Goal: Task Accomplishment & Management: Use online tool/utility

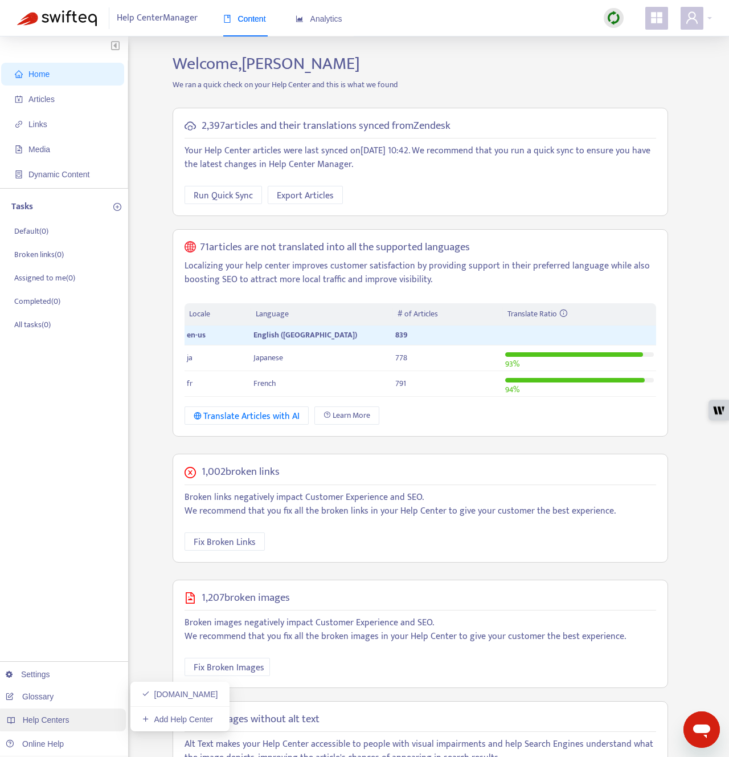
click at [63, 716] on span "Help Centers" at bounding box center [46, 719] width 47 height 9
click at [128, 529] on div "Home Articles Links Media Dynamic Content Tasks Default ( 0 ) Broken links ( 0 …" at bounding box center [64, 431] width 128 height 790
click at [543, 88] on p "We ran a quick check on your Help Center and this is what we found" at bounding box center [420, 85] width 513 height 12
click at [611, 28] on div at bounding box center [614, 18] width 20 height 23
click at [611, 21] on img at bounding box center [614, 18] width 14 height 14
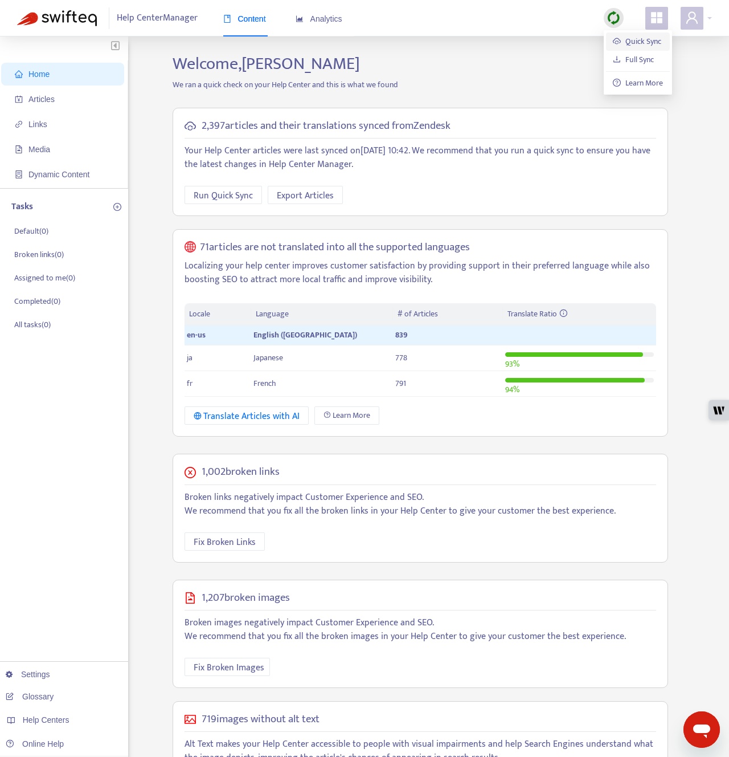
click at [615, 38] on link "Quick Sync" at bounding box center [637, 41] width 48 height 13
click at [78, 101] on span "Articles" at bounding box center [65, 99] width 100 height 23
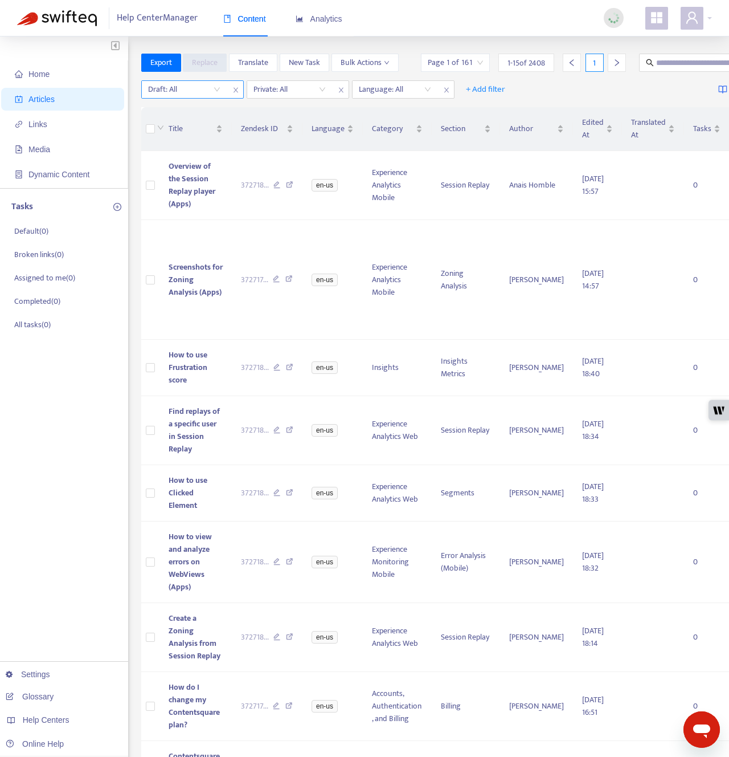
click at [212, 91] on input "search" at bounding box center [184, 89] width 72 height 17
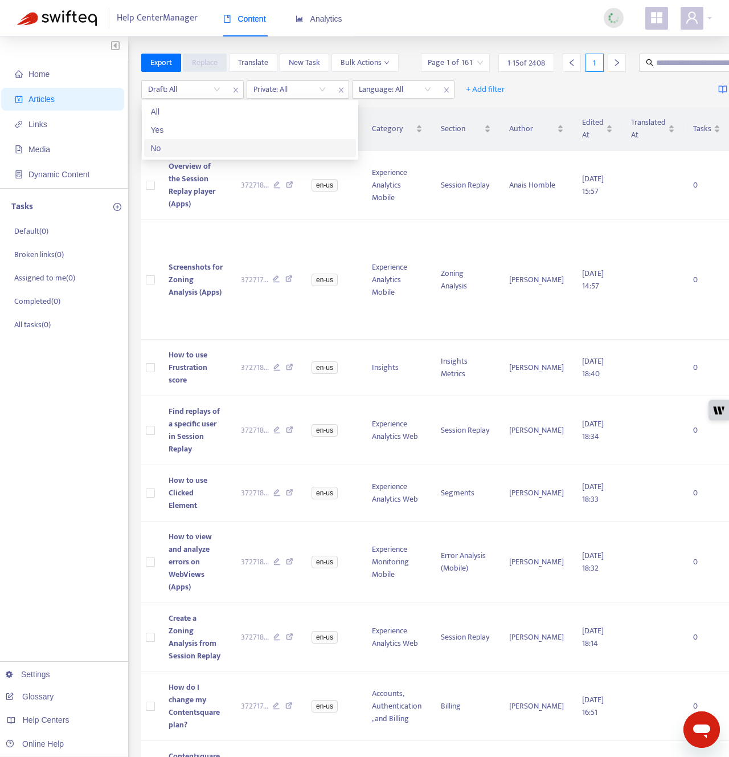
click at [195, 152] on div "No" at bounding box center [250, 148] width 198 height 13
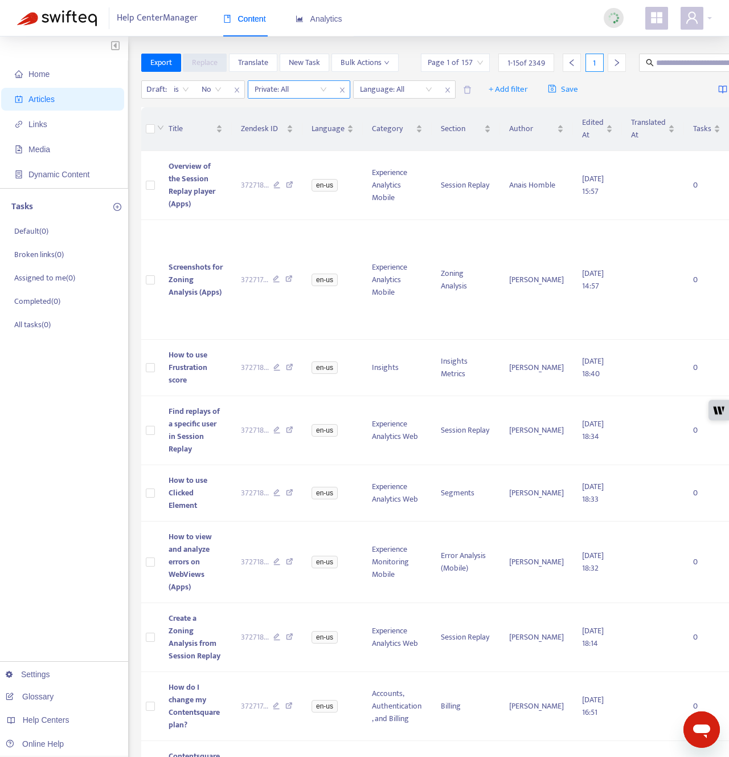
click at [311, 91] on input "search" at bounding box center [291, 89] width 72 height 17
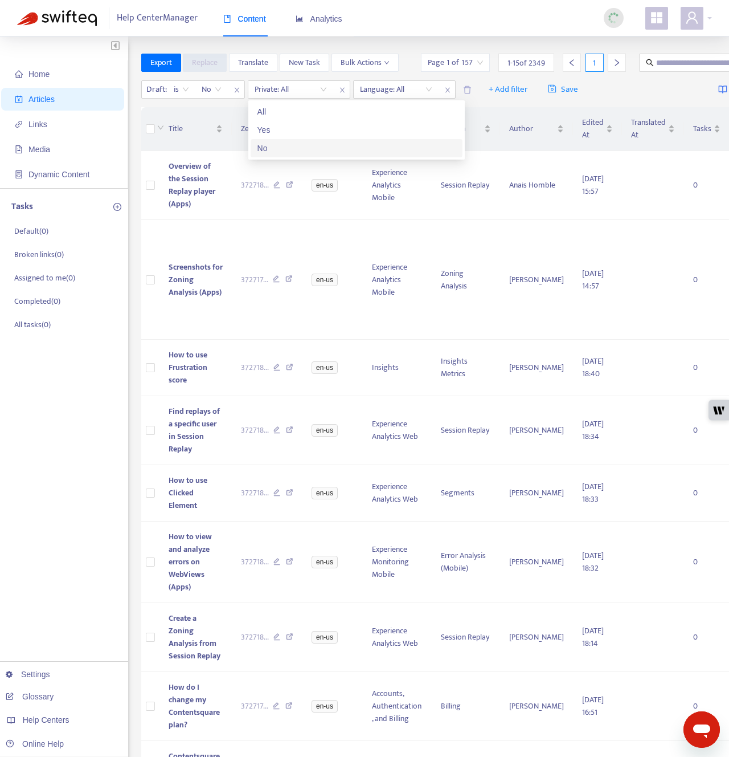
click at [309, 146] on div "No" at bounding box center [357, 148] width 198 height 13
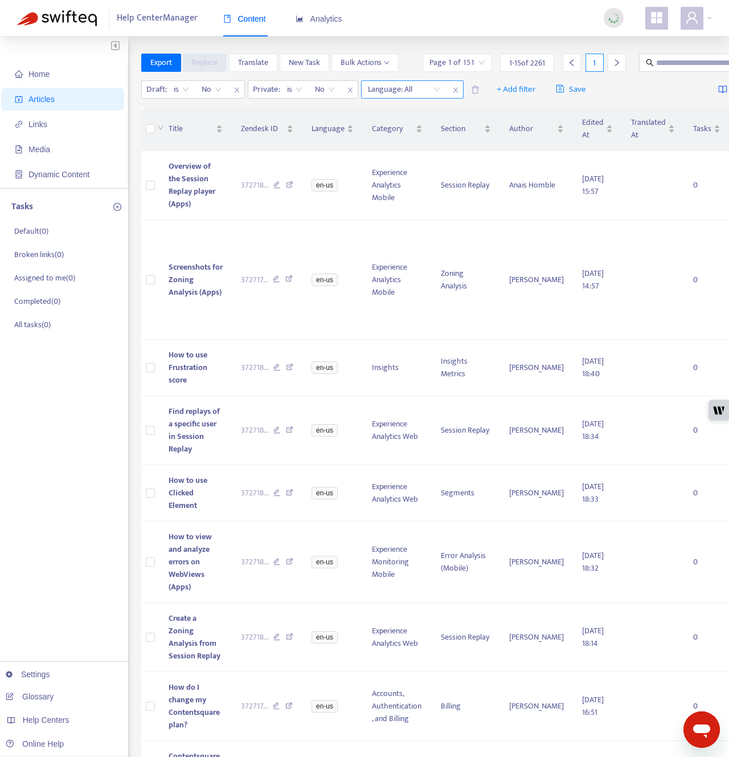
click at [406, 88] on div at bounding box center [398, 90] width 69 height 14
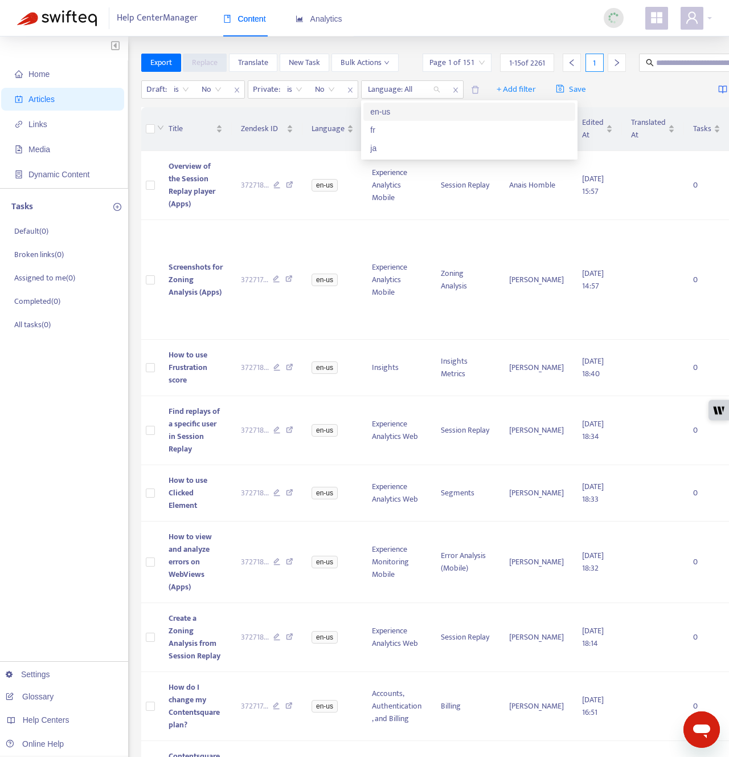
click at [404, 113] on div "en-us" at bounding box center [469, 111] width 198 height 13
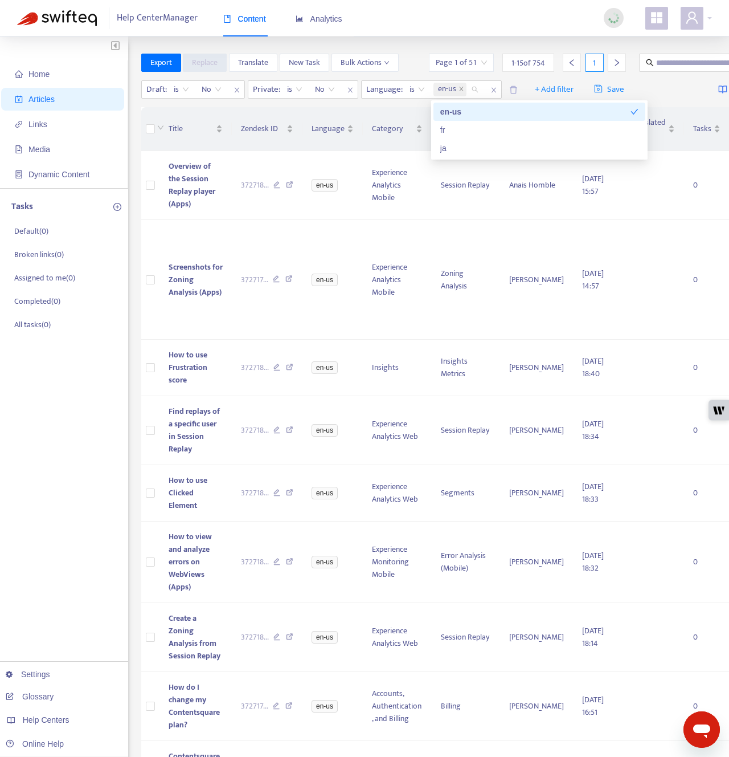
click at [382, 31] on div "Help Center Manager Content Analytics" at bounding box center [364, 18] width 729 height 36
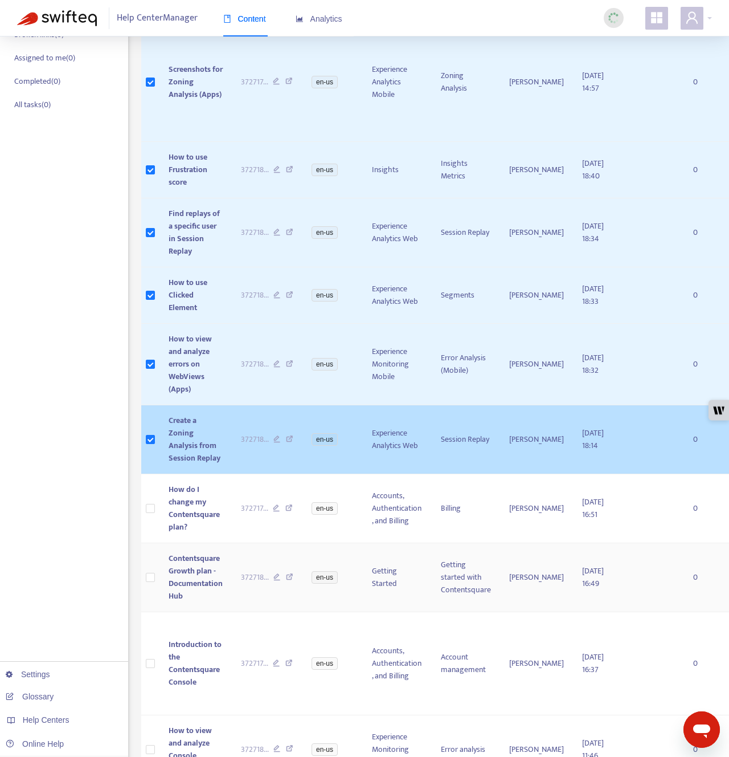
scroll to position [301, 0]
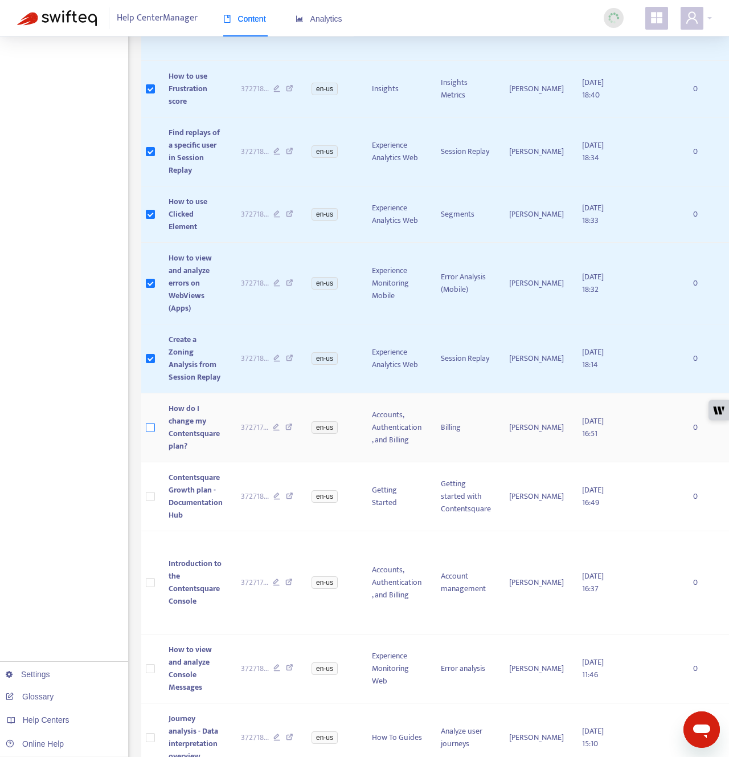
click at [152, 433] on label at bounding box center [150, 427] width 9 height 13
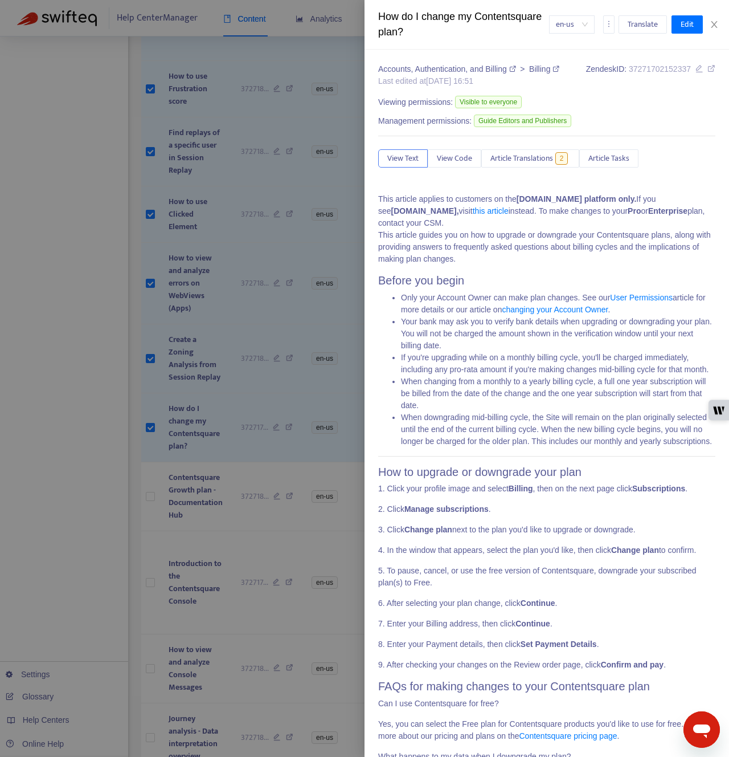
click at [153, 489] on div at bounding box center [364, 378] width 729 height 757
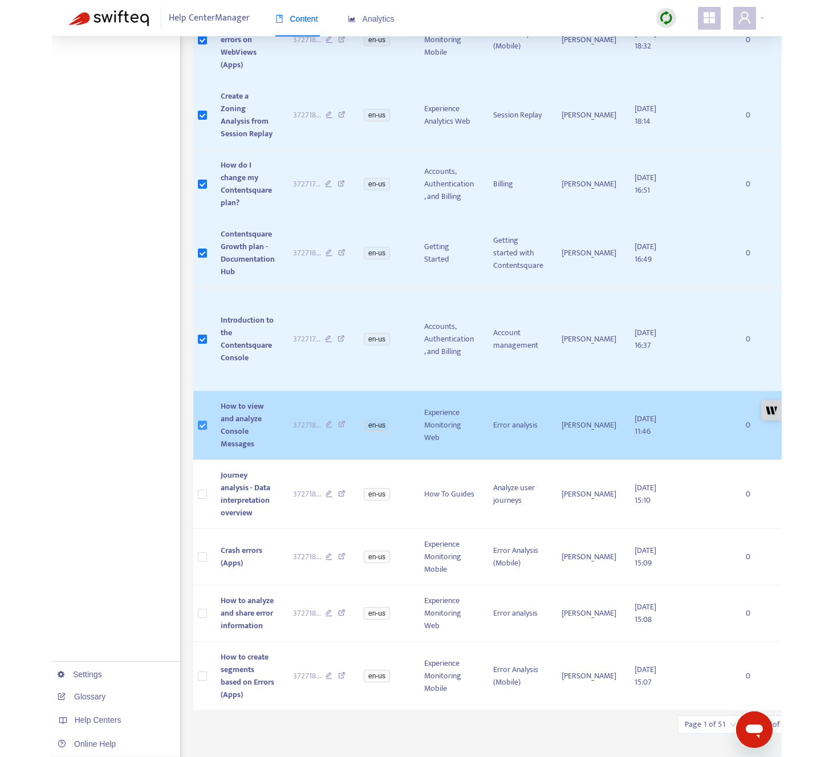
scroll to position [547, 0]
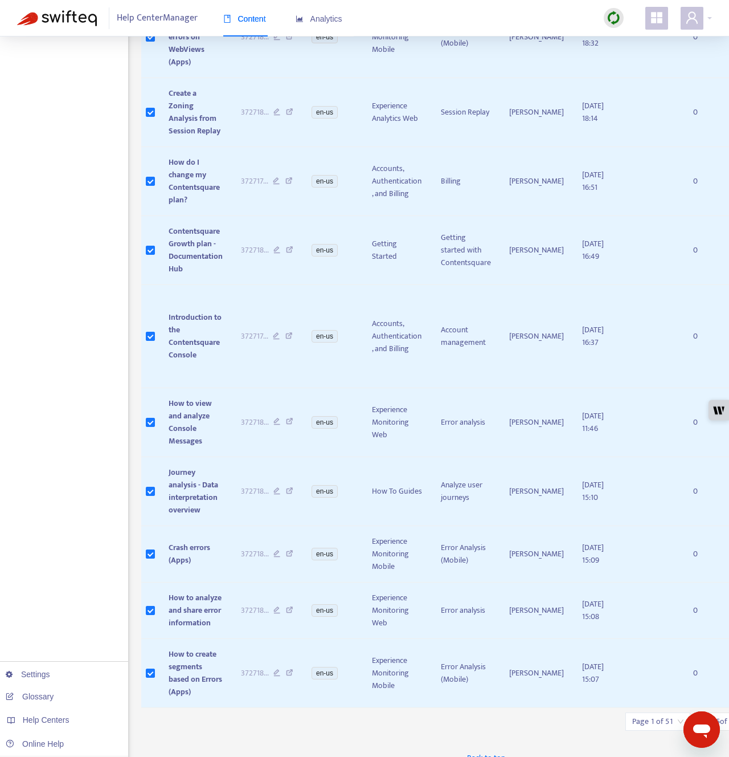
click at [2, 639] on div "Home Articles Links Media Dynamic Content Tasks Default ( 0 ) Broken links ( 0 …" at bounding box center [64, 130] width 128 height 1282
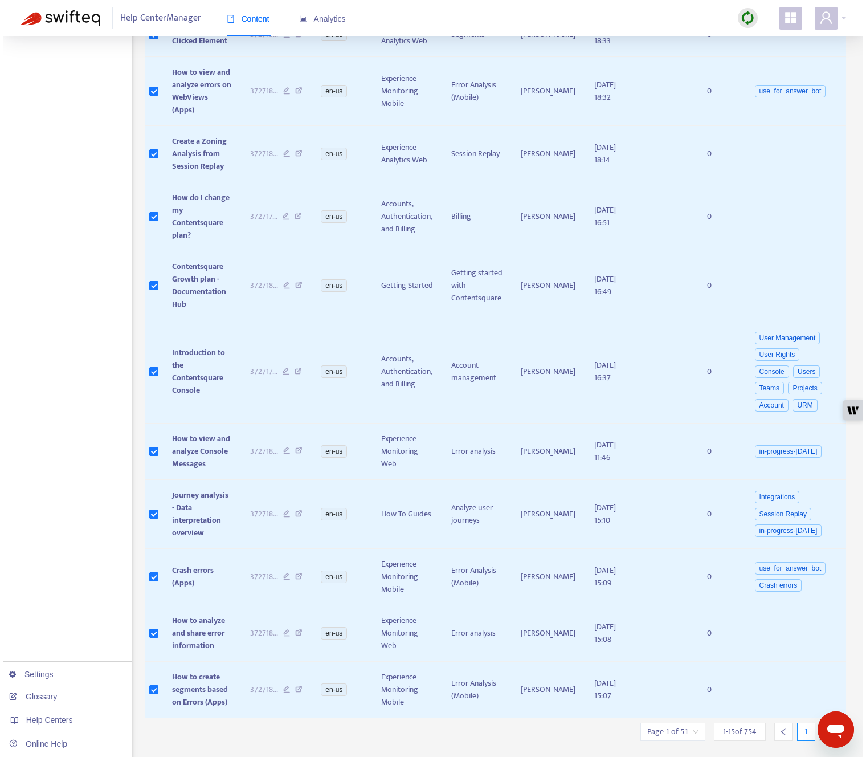
scroll to position [424, 0]
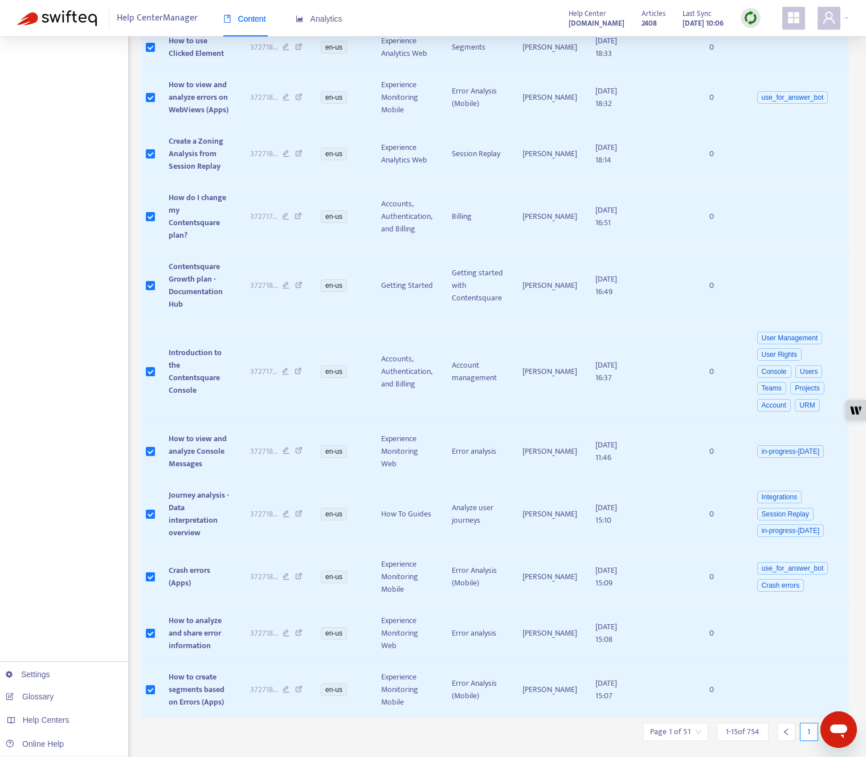
click at [729, 723] on div at bounding box center [831, 732] width 18 height 18
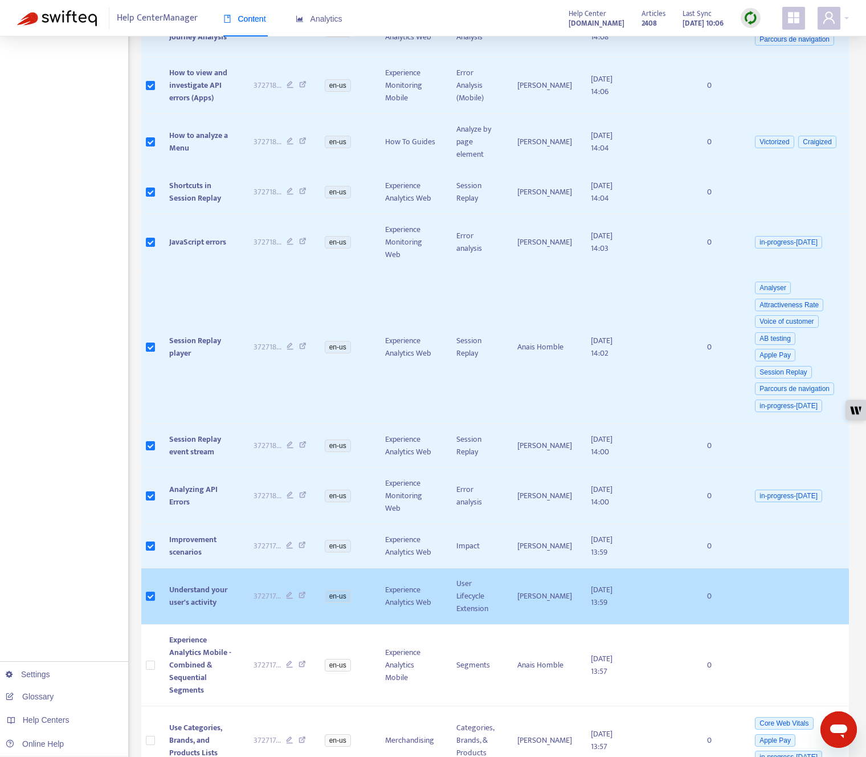
scroll to position [382, 0]
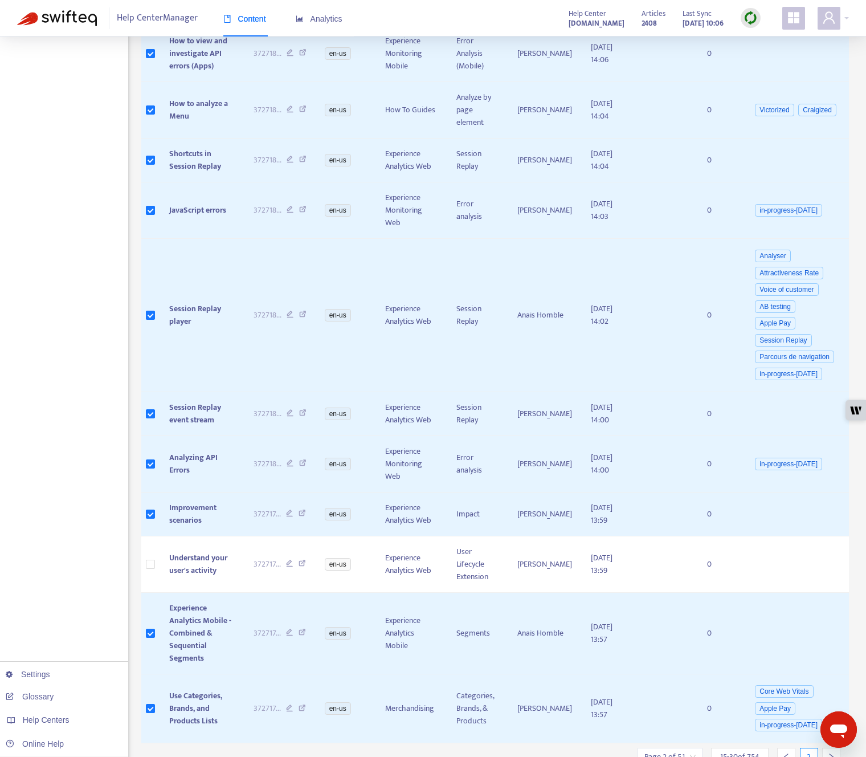
click at [729, 753] on icon "right" at bounding box center [832, 756] width 4 height 7
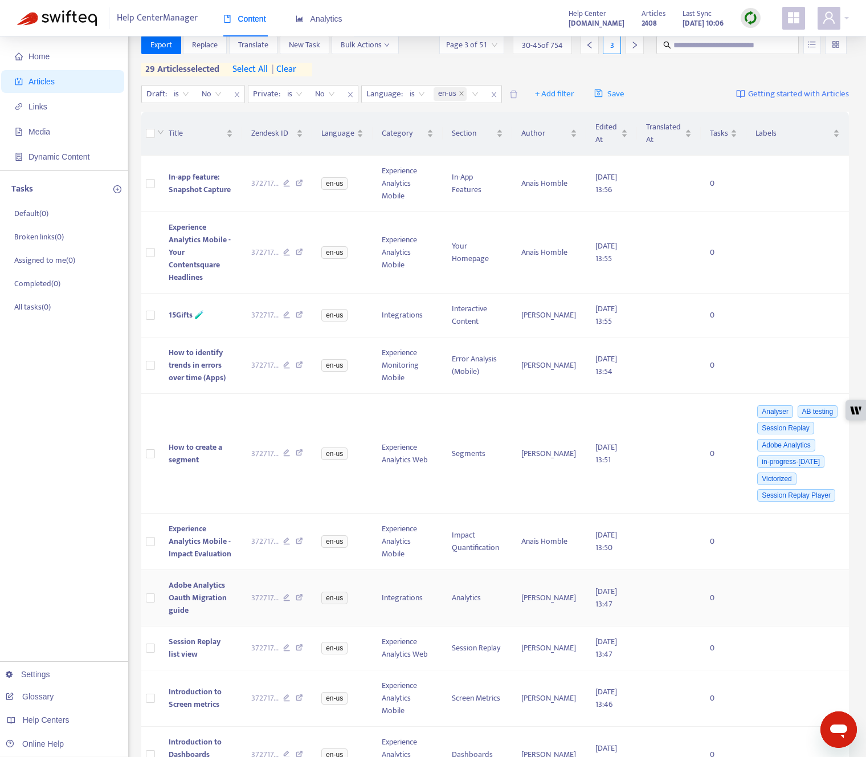
scroll to position [0, 0]
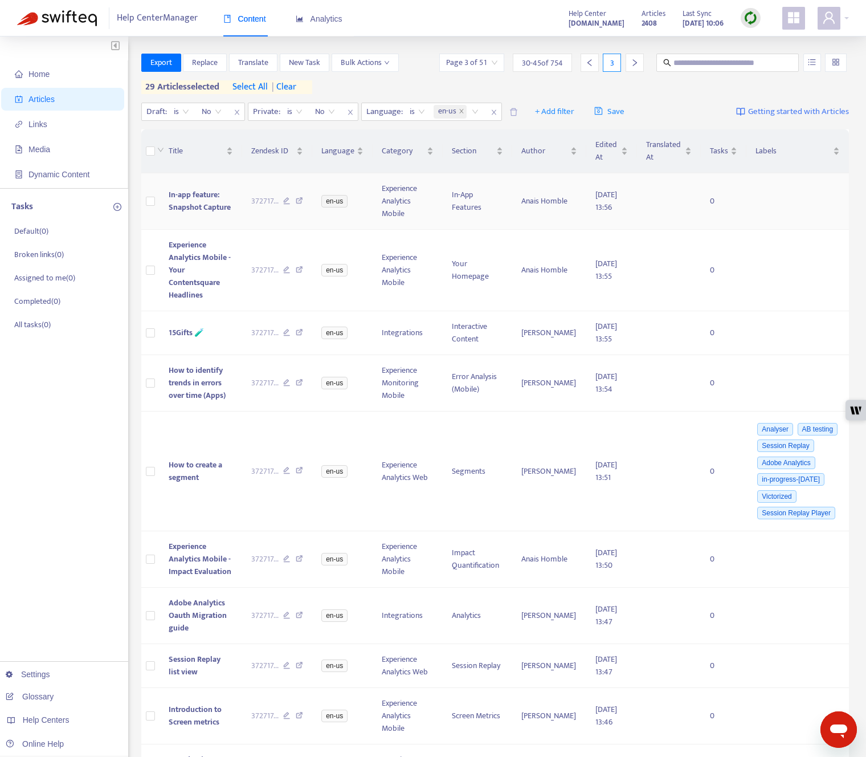
click at [156, 204] on td at bounding box center [150, 201] width 19 height 56
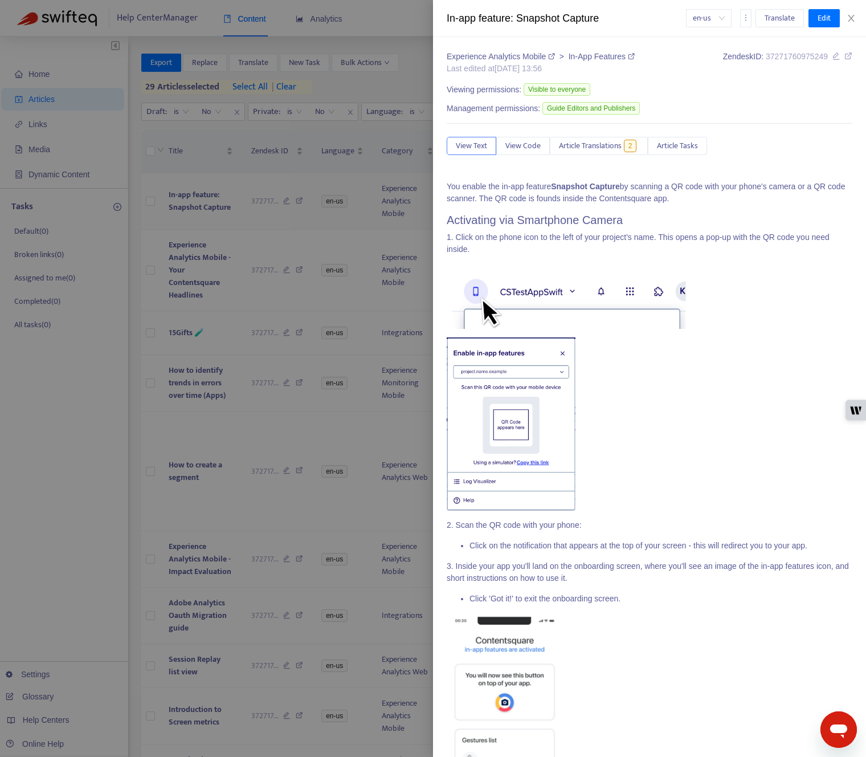
click at [156, 204] on div at bounding box center [433, 378] width 866 height 757
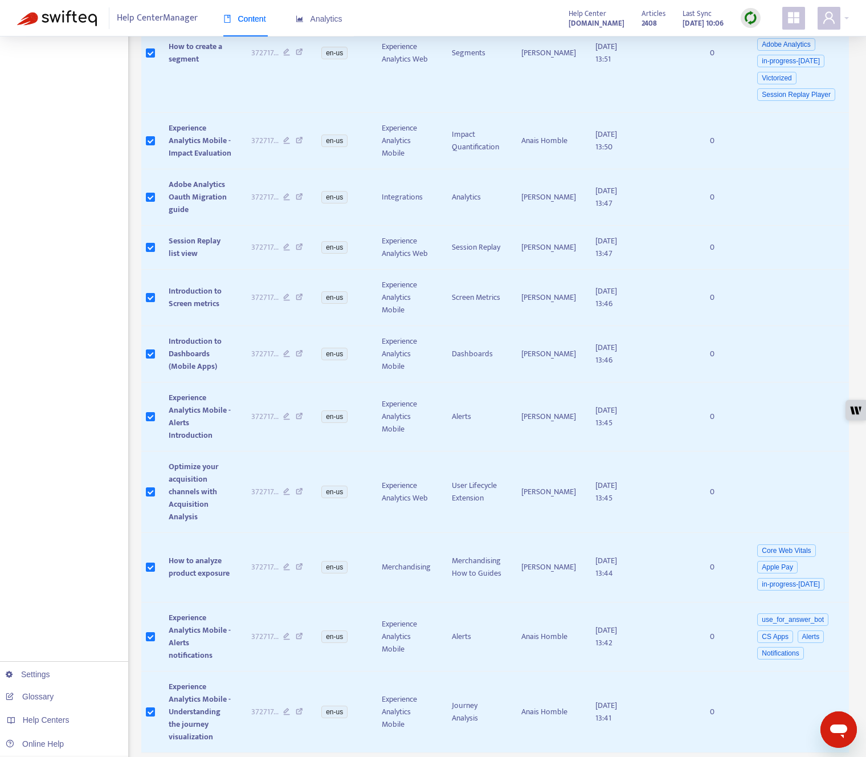
scroll to position [445, 0]
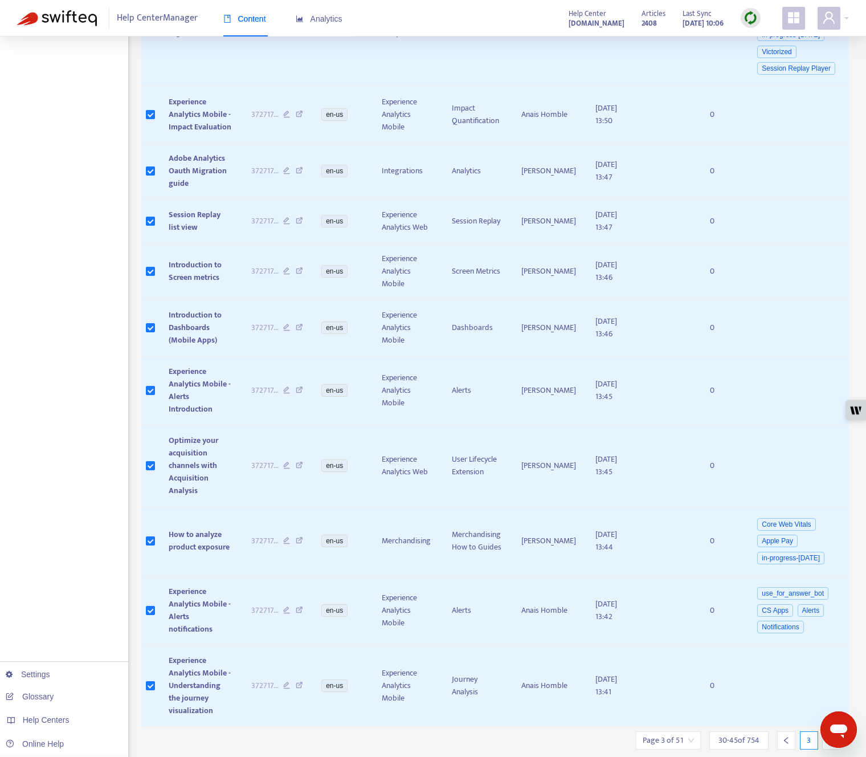
click at [729, 731] on div at bounding box center [831, 740] width 18 height 18
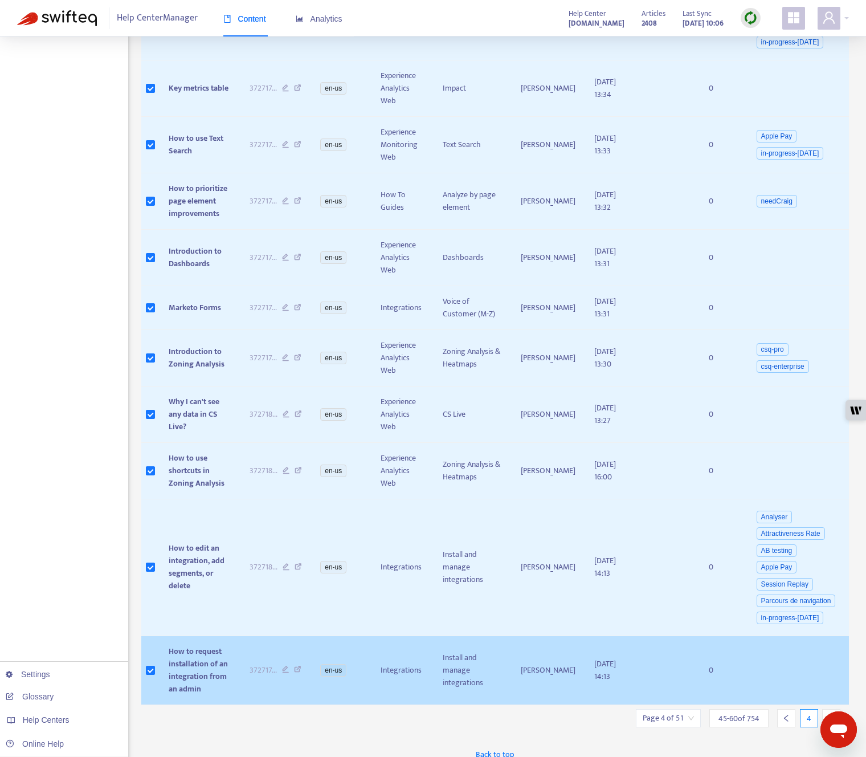
scroll to position [461, 0]
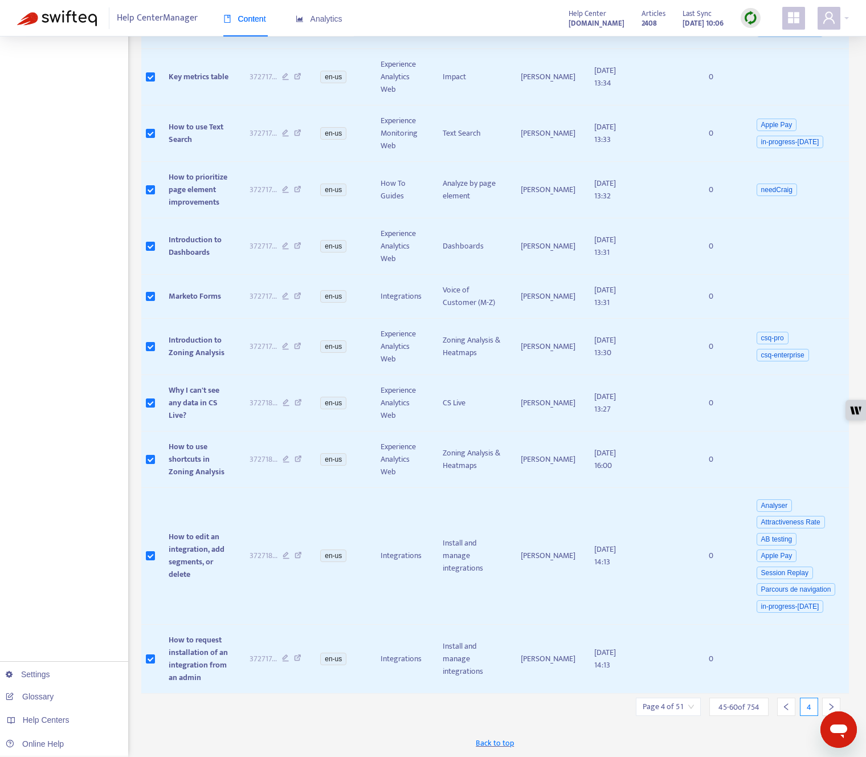
click at [729, 703] on icon "right" at bounding box center [831, 707] width 8 height 8
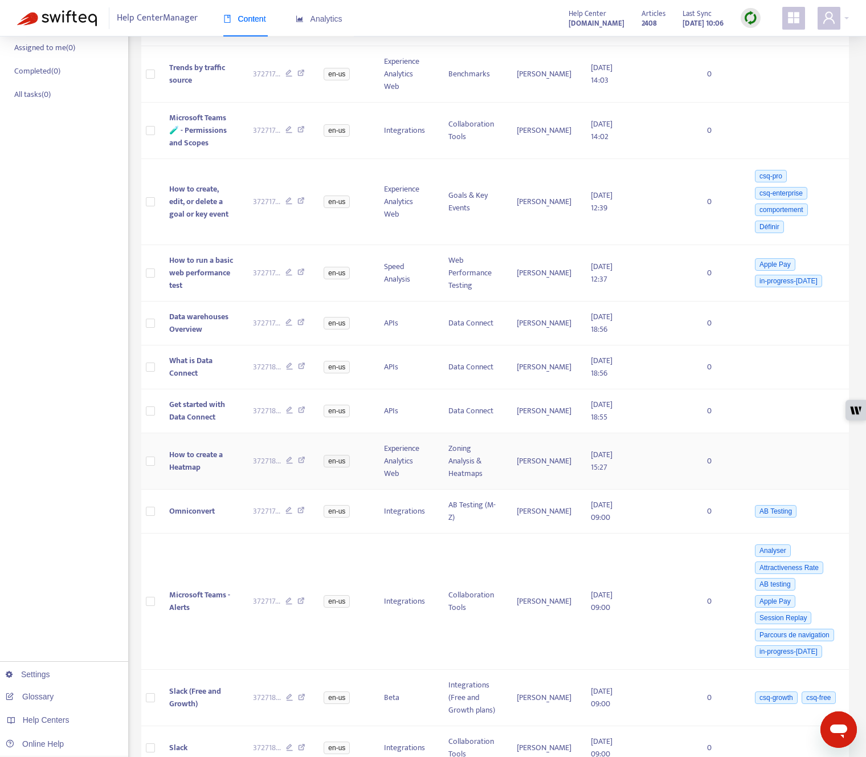
scroll to position [0, 0]
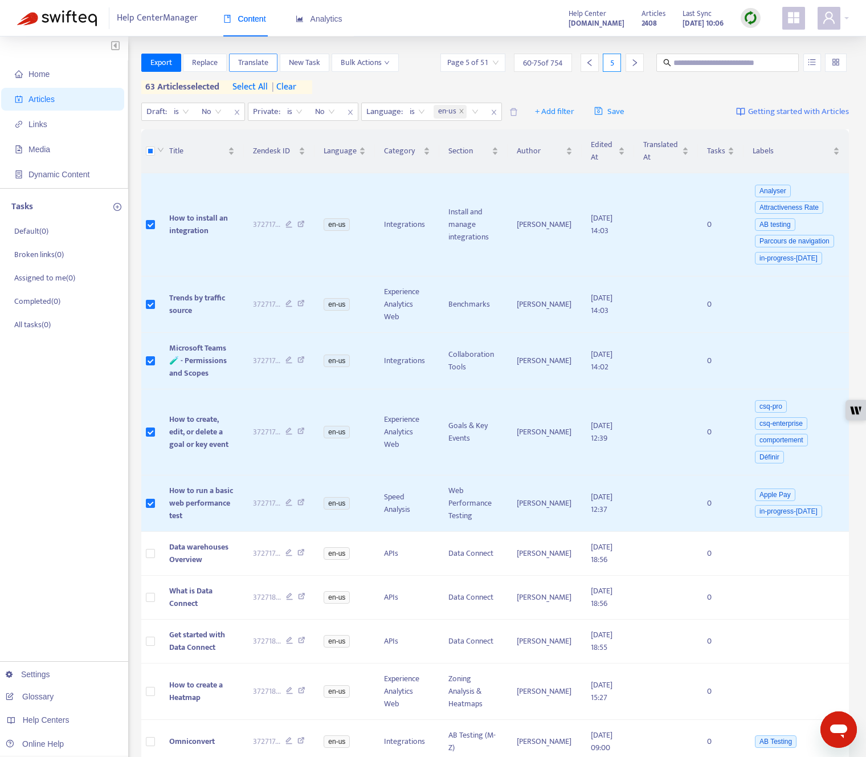
click at [251, 68] on span "Translate" at bounding box center [253, 62] width 30 height 13
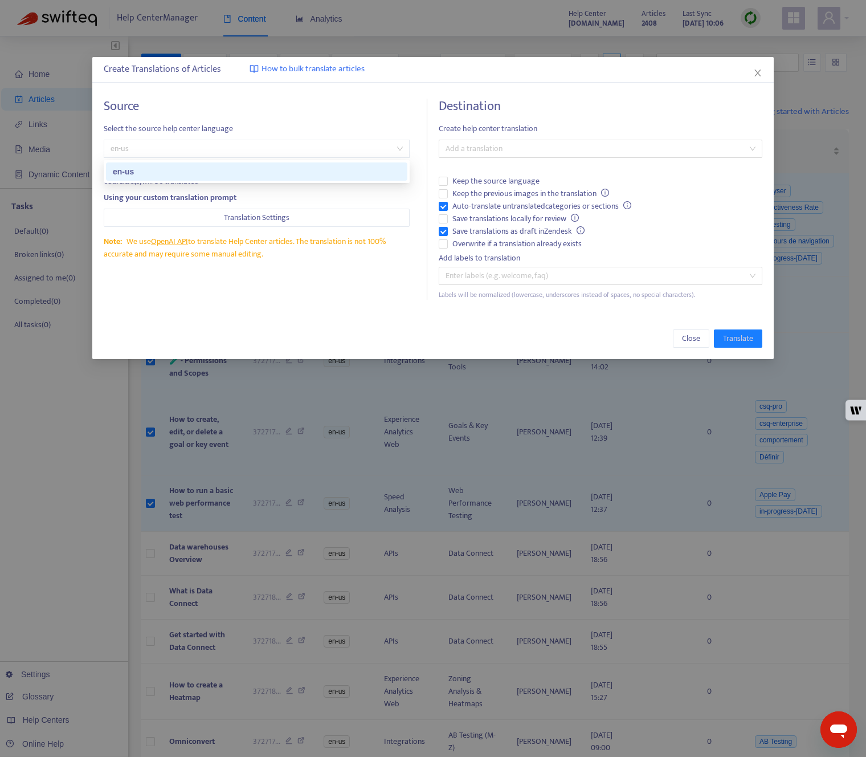
click at [366, 147] on span "en-us" at bounding box center [257, 148] width 292 height 17
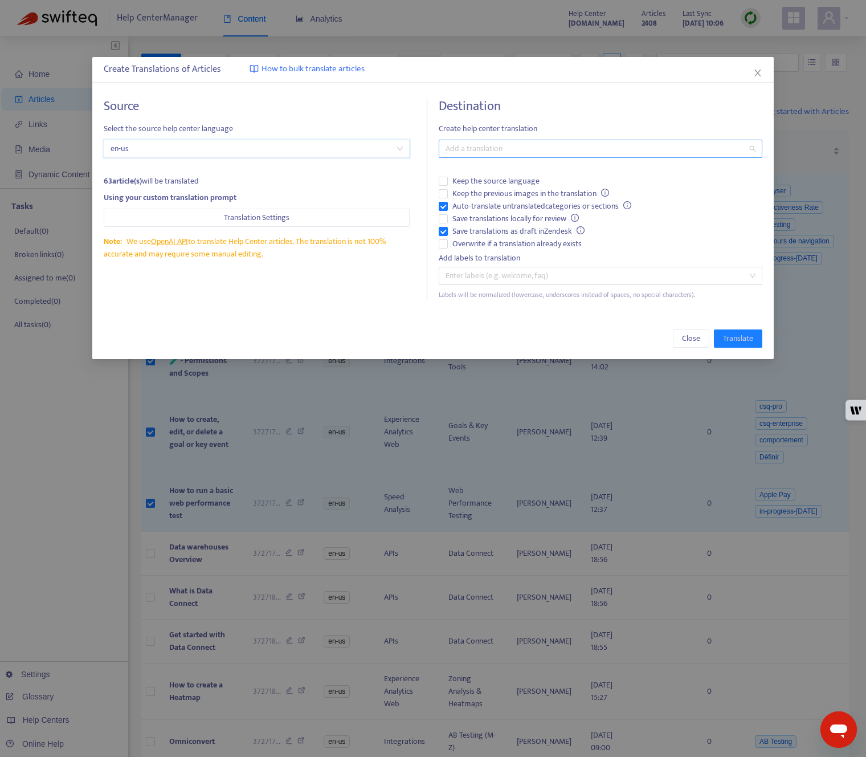
click at [494, 152] on div at bounding box center [595, 149] width 306 height 14
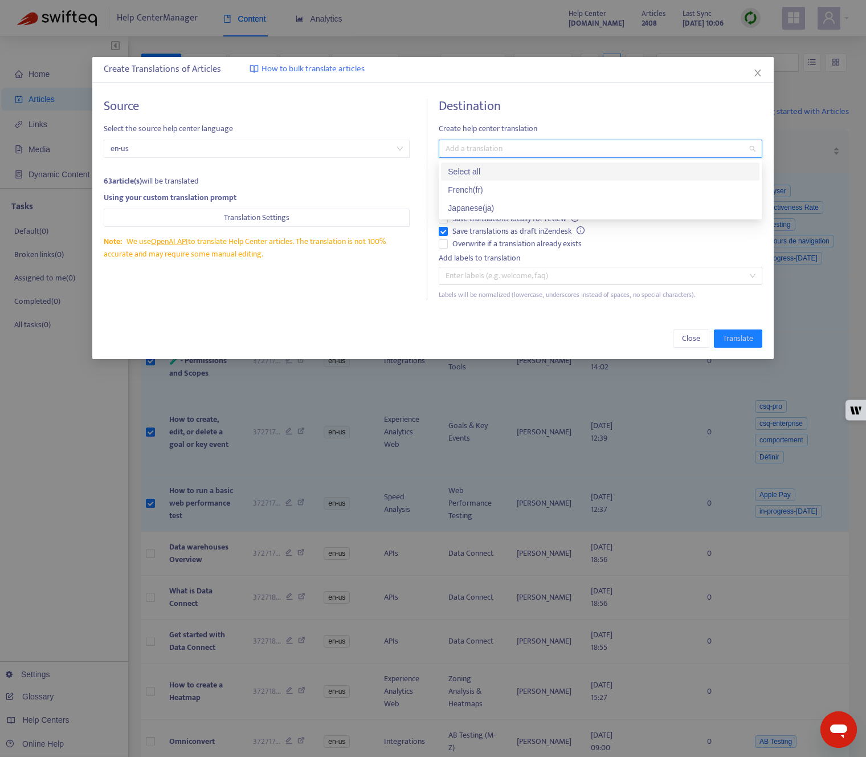
click at [492, 166] on div "Select all" at bounding box center [600, 171] width 305 height 13
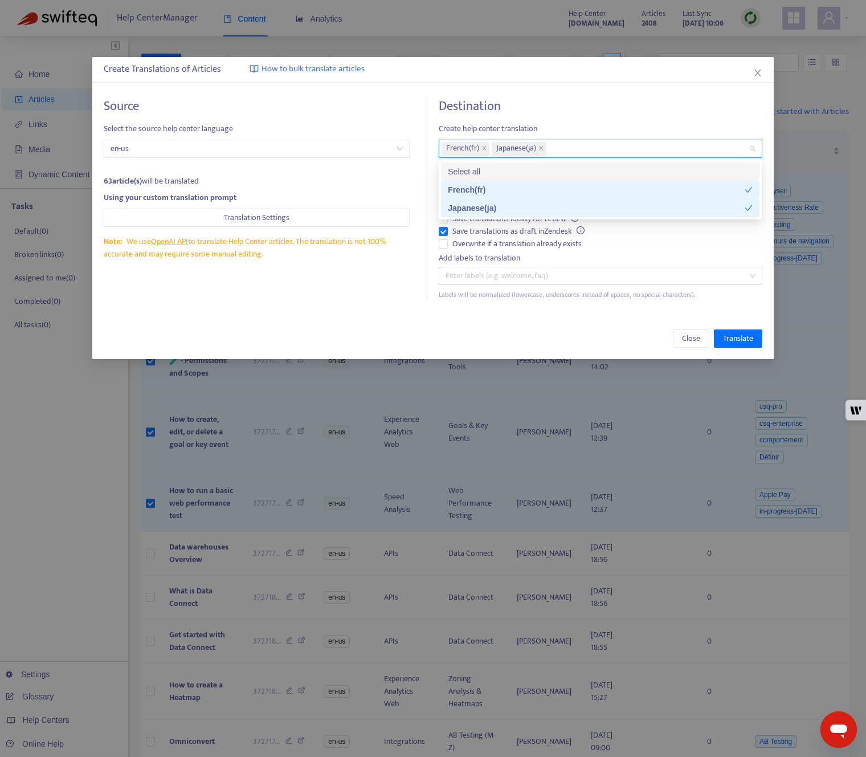
click at [560, 99] on h4 "Destination" at bounding box center [600, 106] width 323 height 15
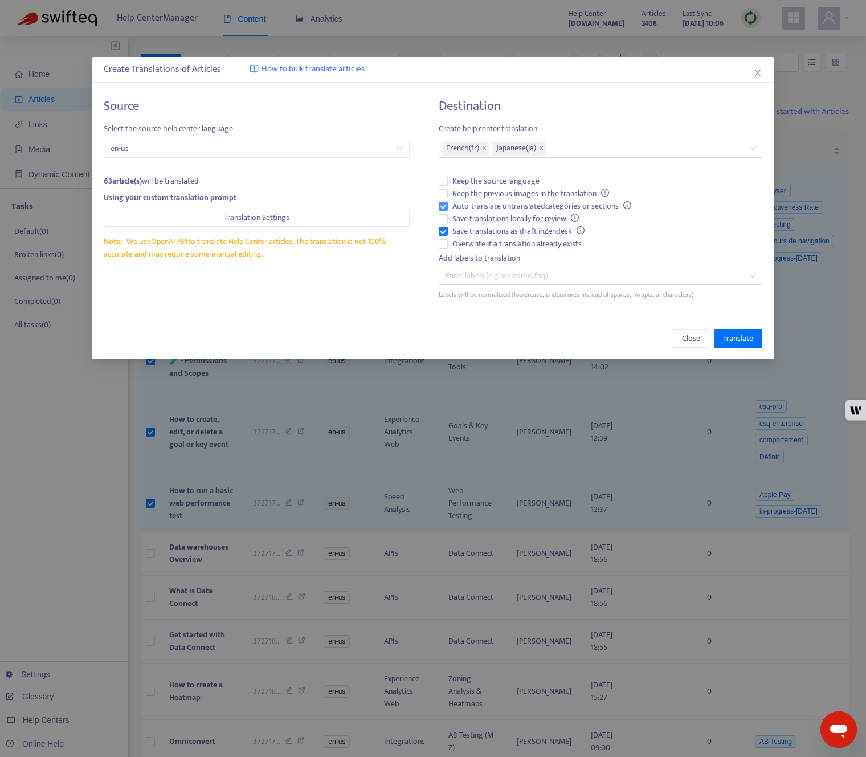
click at [470, 203] on span "Auto-translate untranslated categories or sections" at bounding box center [542, 206] width 188 height 13
click at [474, 240] on span "Overwrite if a translation already exists" at bounding box center [517, 244] width 138 height 13
click at [474, 232] on span "Save translations as draft in Zendesk" at bounding box center [518, 231] width 141 height 13
click at [296, 219] on button "Translation Settings" at bounding box center [257, 218] width 306 height 18
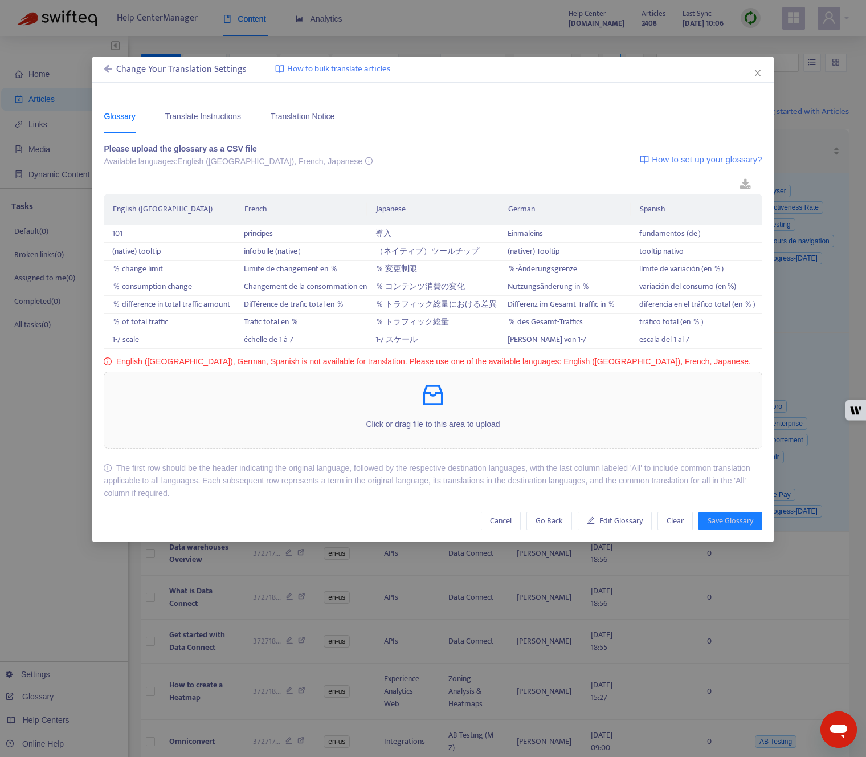
click at [107, 74] on div "Change Your Translation Settings" at bounding box center [175, 70] width 143 height 14
click at [107, 72] on icon at bounding box center [108, 68] width 8 height 9
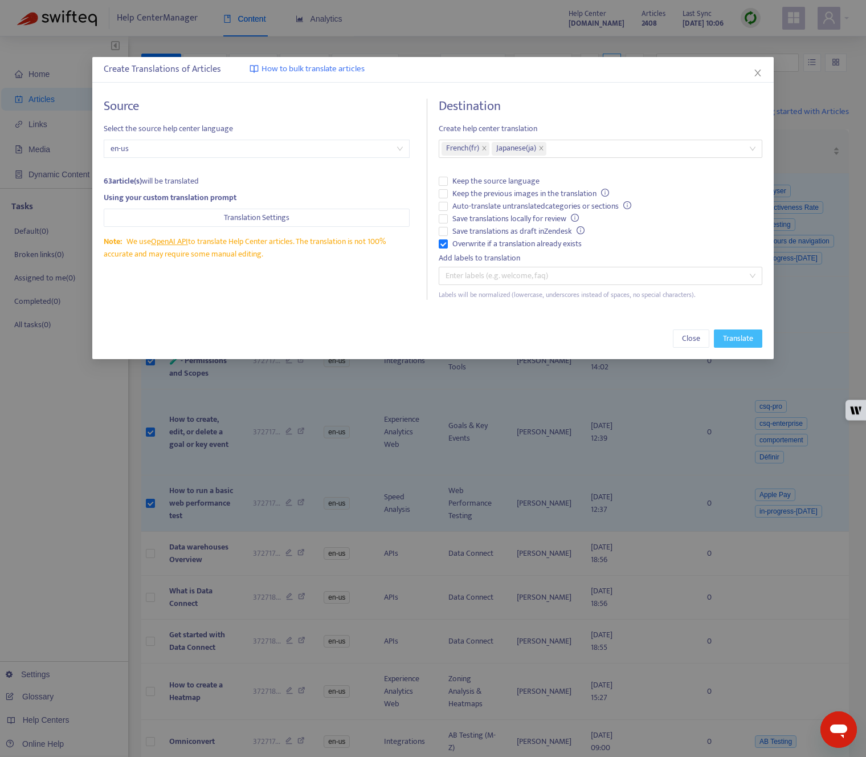
click at [729, 340] on span "Translate" at bounding box center [738, 338] width 30 height 13
